Goal: Task Accomplishment & Management: Manage account settings

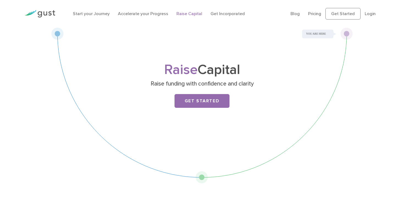
click at [373, 16] on li "Login" at bounding box center [369, 13] width 11 height 7
click at [369, 12] on link "Login" at bounding box center [369, 13] width 11 height 5
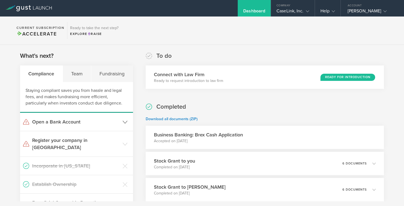
click at [121, 122] on header "Open a Bank Account" at bounding box center [76, 122] width 113 height 18
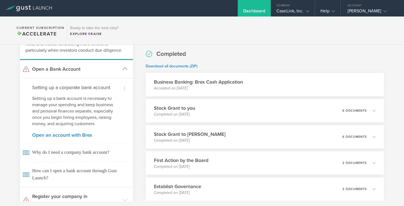
scroll to position [52, 0]
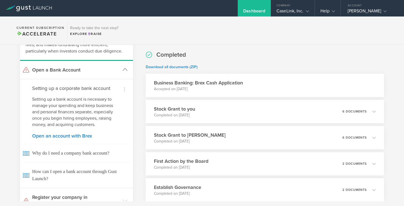
click at [121, 65] on header "Open a Bank Account" at bounding box center [76, 70] width 113 height 18
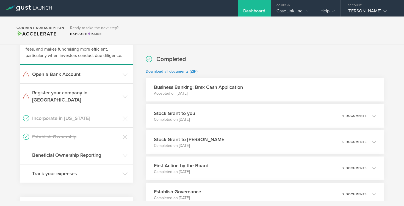
scroll to position [0, 0]
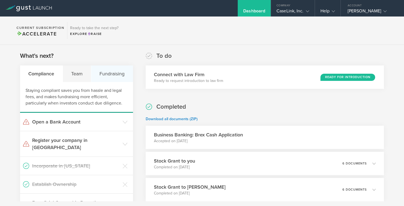
click at [111, 72] on div "Fundraising" at bounding box center [112, 73] width 42 height 16
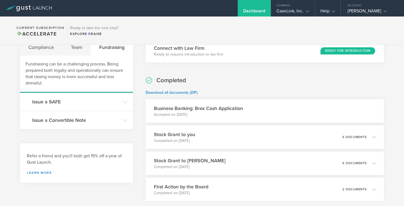
scroll to position [32, 0]
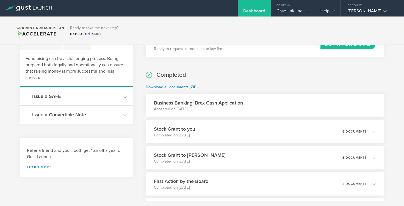
click at [126, 93] on gust-icon at bounding box center [124, 95] width 5 height 5
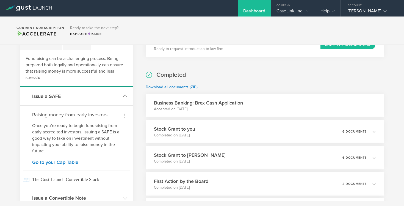
scroll to position [77, 0]
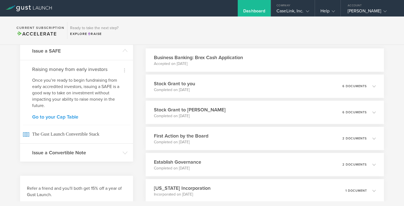
click at [67, 119] on link "Go to your Cap Table" at bounding box center [76, 116] width 89 height 5
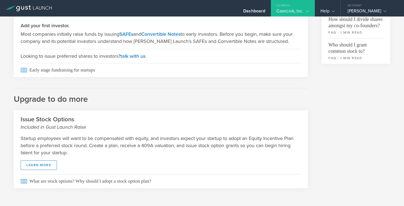
scroll to position [160, 0]
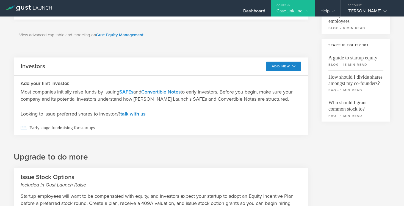
click at [127, 93] on link "SAFEs" at bounding box center [126, 92] width 14 height 6
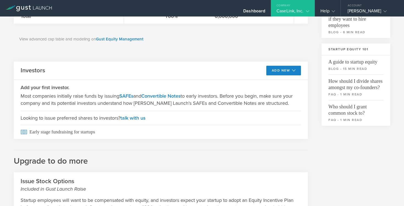
scroll to position [155, 0]
click at [280, 75] on button "Add New" at bounding box center [283, 71] width 35 height 10
click at [277, 82] on li "SAFE" at bounding box center [279, 83] width 40 height 11
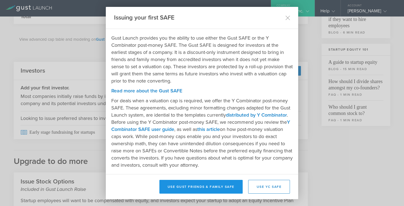
click at [189, 183] on button "Use Gust Friends & Family SAFE" at bounding box center [200, 187] width 83 height 14
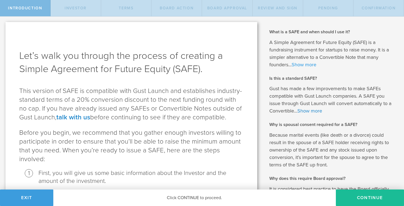
click at [299, 64] on link "Show more" at bounding box center [303, 65] width 25 height 6
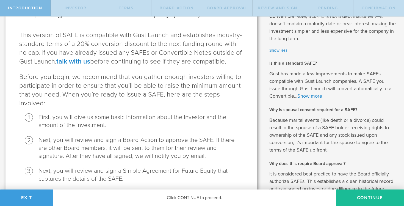
scroll to position [58, 0]
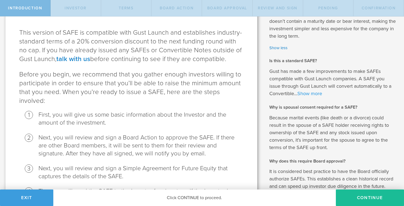
click at [303, 94] on link "Show more" at bounding box center [309, 93] width 25 height 6
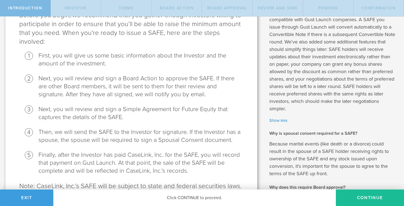
scroll to position [117, 0]
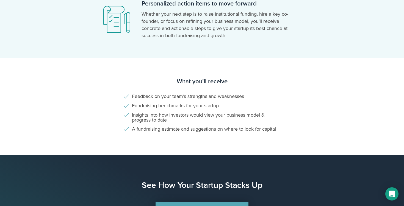
scroll to position [367, 0]
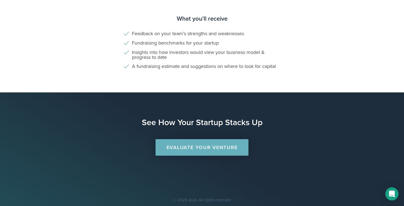
click at [184, 148] on link "Evaluate Your Venture" at bounding box center [201, 147] width 93 height 16
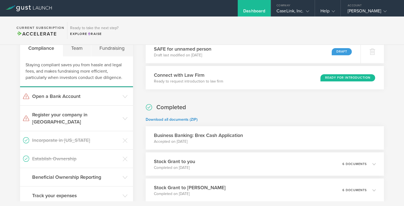
scroll to position [29, 0]
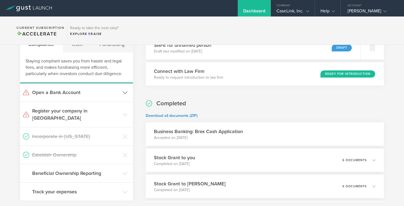
click at [29, 91] on icon at bounding box center [26, 92] width 7 height 7
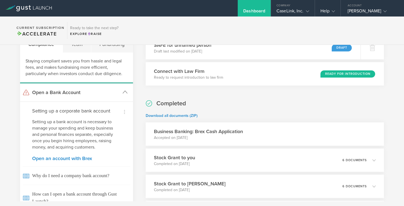
click at [53, 99] on header "Open a Bank Account" at bounding box center [76, 92] width 113 height 18
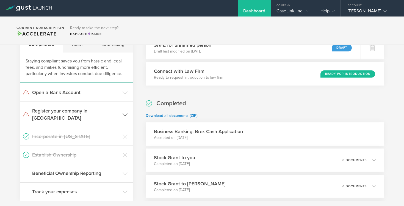
click at [37, 110] on h3 "Register your company in [GEOGRAPHIC_DATA]" at bounding box center [76, 114] width 88 height 14
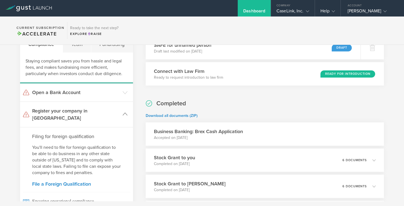
scroll to position [69, 0]
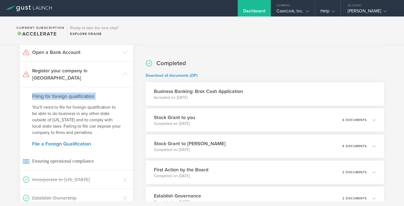
drag, startPoint x: 30, startPoint y: 87, endPoint x: 113, endPoint y: 94, distance: 84.1
click at [113, 94] on div "Filing for foreign qualification You'll need to file for foreign qualification …" at bounding box center [76, 128] width 113 height 83
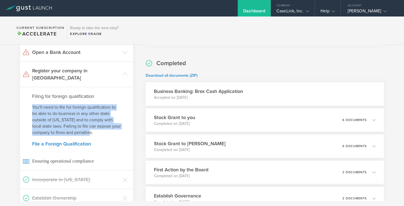
drag, startPoint x: 27, startPoint y: 95, endPoint x: 97, endPoint y: 127, distance: 77.4
click at [98, 127] on div "Filing for foreign qualification You'll need to file for foreign qualification …" at bounding box center [76, 128] width 113 height 83
click at [97, 127] on p "You'll need to file for foreign qualification to be able to do business in any …" at bounding box center [76, 120] width 89 height 32
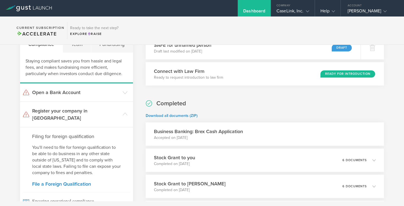
scroll to position [0, 0]
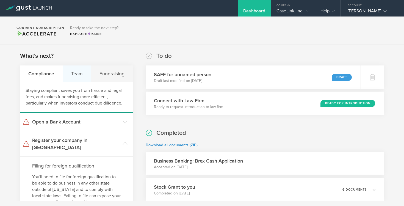
click at [77, 73] on div "Team" at bounding box center [77, 73] width 29 height 16
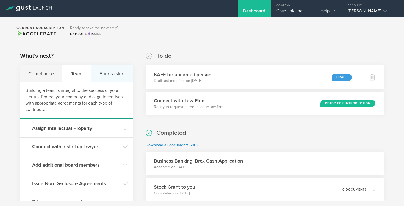
click at [104, 74] on div "Fundraising" at bounding box center [112, 73] width 42 height 16
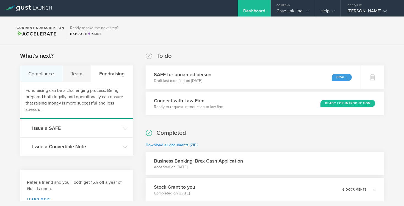
click at [35, 74] on div "Compliance" at bounding box center [41, 73] width 43 height 16
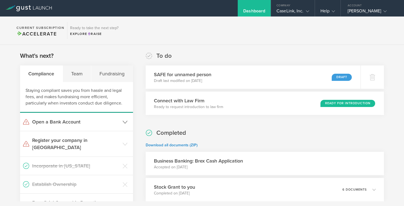
click at [83, 126] on header "Open a Bank Account" at bounding box center [76, 122] width 113 height 18
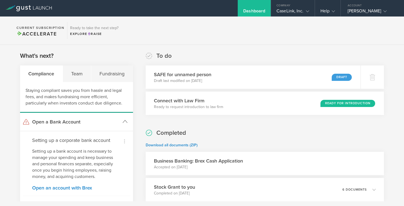
scroll to position [46, 0]
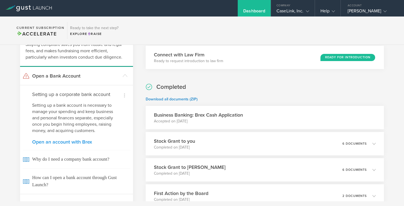
click at [70, 144] on link "Open an account with Brex" at bounding box center [76, 141] width 89 height 5
click at [69, 144] on link "Open an account with Brex" at bounding box center [76, 141] width 89 height 5
click at [69, 143] on link "Open an account with Brex" at bounding box center [76, 141] width 89 height 5
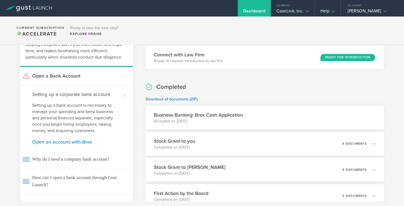
click at [69, 143] on link "Open an account with Brex" at bounding box center [76, 141] width 89 height 5
click at [51, 140] on link "Open an account with Brex" at bounding box center [76, 141] width 89 height 5
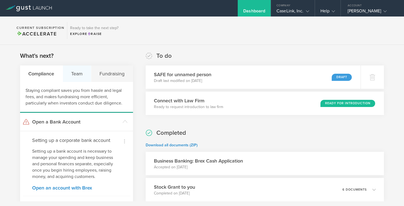
click at [80, 71] on div "Team" at bounding box center [77, 73] width 29 height 16
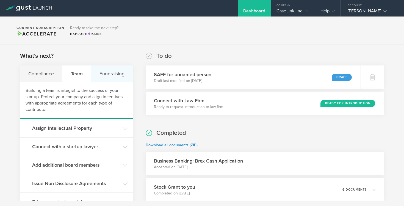
click at [112, 77] on div "Fundraising" at bounding box center [112, 73] width 42 height 16
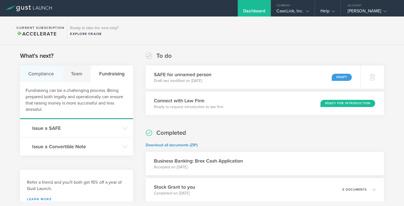
click at [47, 71] on div "Compliance" at bounding box center [41, 73] width 43 height 16
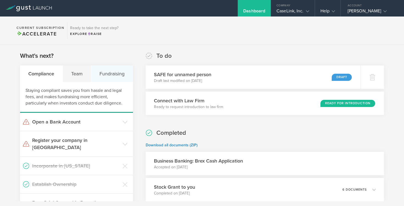
click at [115, 82] on div "Fundraising" at bounding box center [112, 73] width 42 height 16
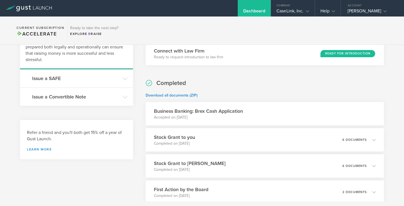
scroll to position [59, 0]
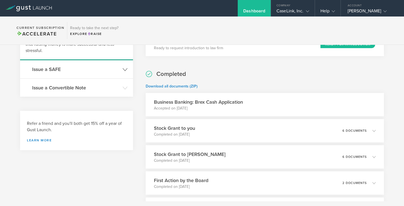
click at [101, 65] on header "Issue a SAFE" at bounding box center [76, 69] width 113 height 18
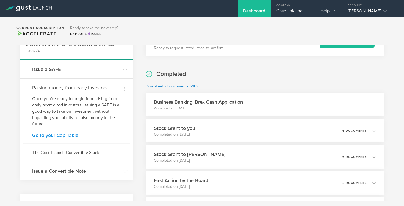
click at [68, 133] on link "Go to your Cap Table" at bounding box center [76, 135] width 89 height 5
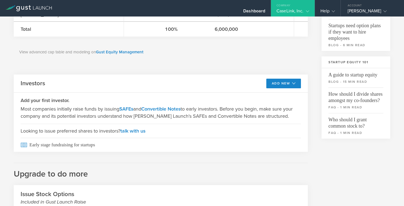
scroll to position [147, 0]
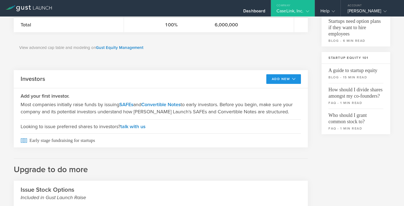
click at [281, 81] on button "Add New" at bounding box center [283, 79] width 35 height 10
click at [273, 90] on li "SAFE" at bounding box center [279, 91] width 40 height 11
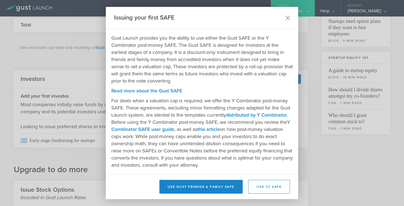
click at [286, 15] on icon at bounding box center [287, 17] width 5 height 5
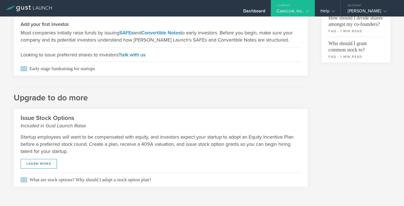
scroll to position [0, 0]
